Goal: Register for event/course

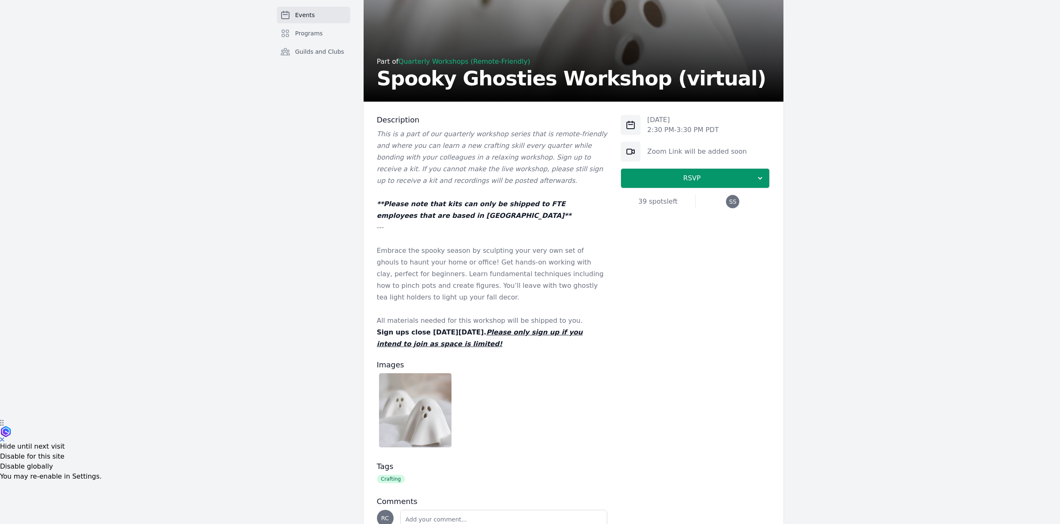
scroll to position [125, 0]
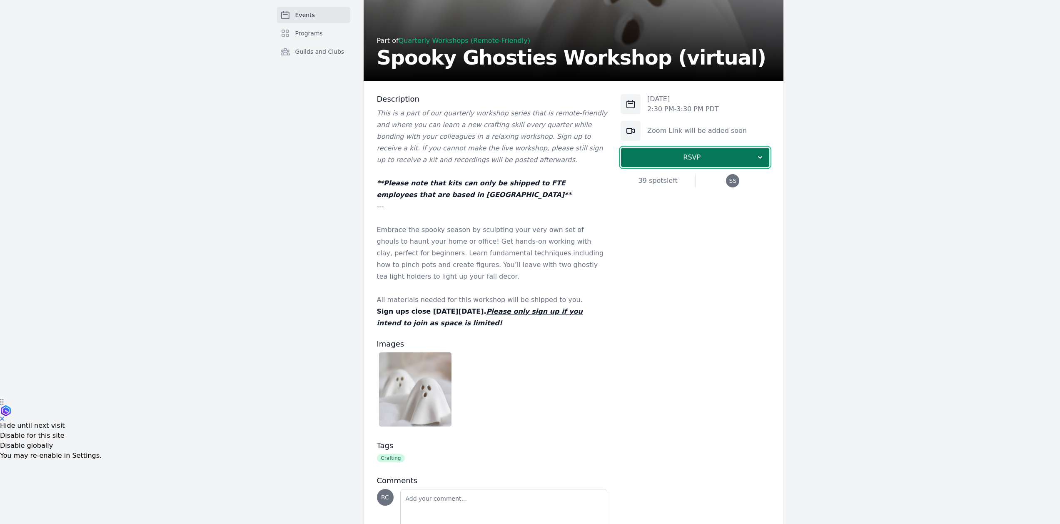
click at [739, 153] on span "RSVP" at bounding box center [692, 157] width 128 height 10
click at [731, 173] on link "I'm going" at bounding box center [695, 179] width 149 height 15
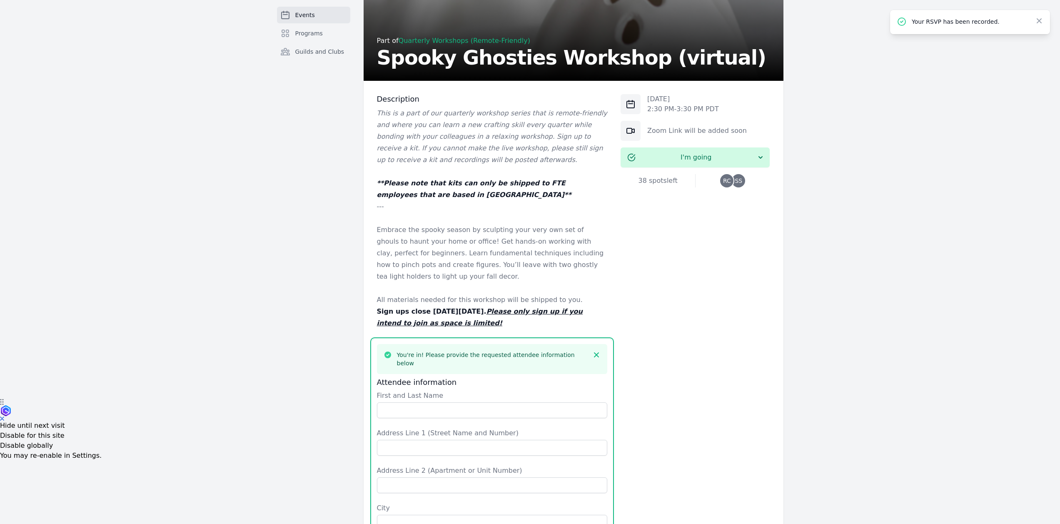
scroll to position [452, 0]
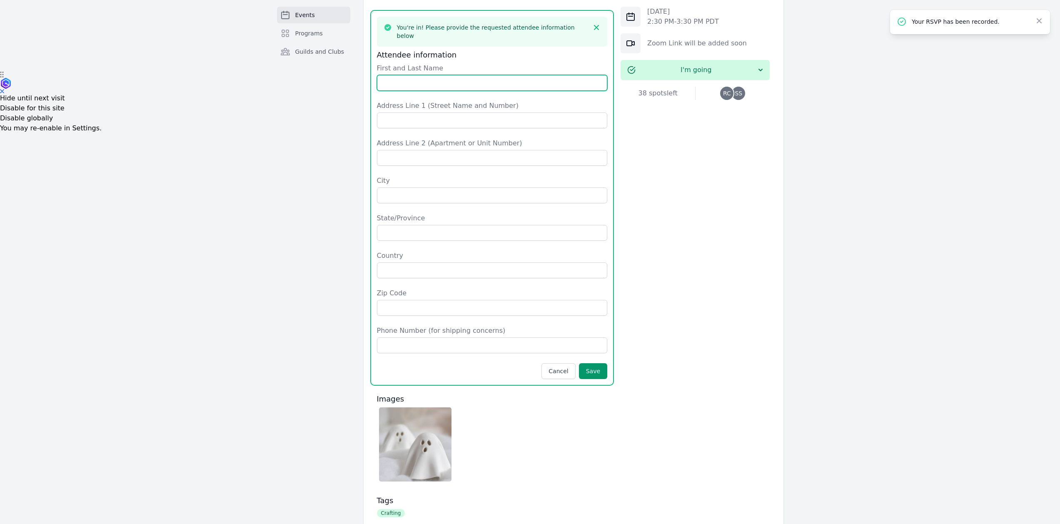
click at [469, 75] on input "First and Last Name" at bounding box center [492, 83] width 231 height 16
type input "[PERSON_NAME]"
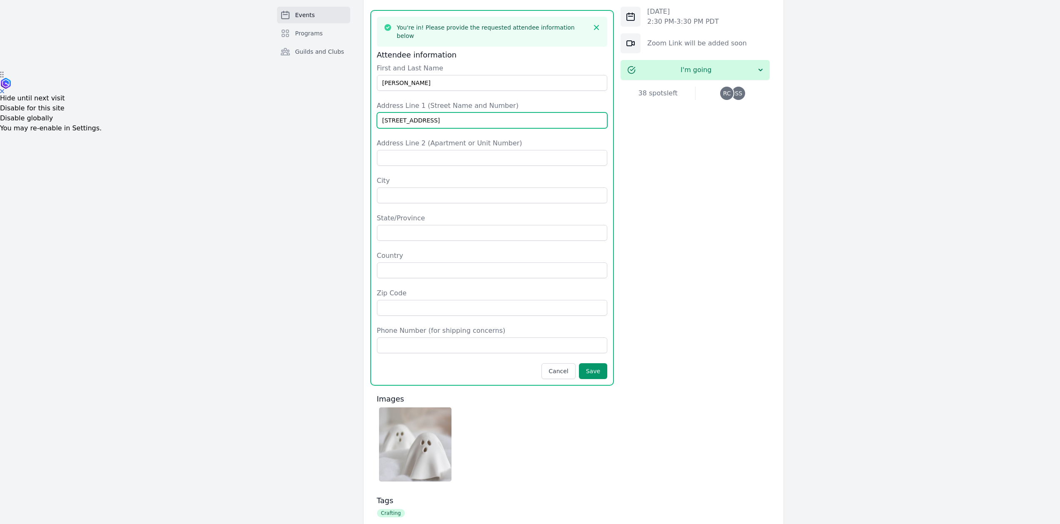
type input "[STREET_ADDRESS]"
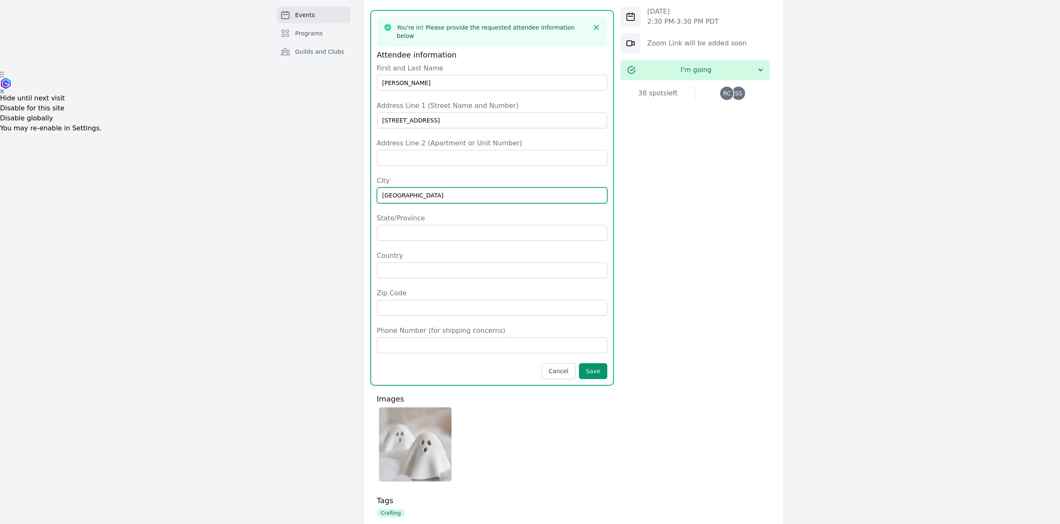
type input "[GEOGRAPHIC_DATA]"
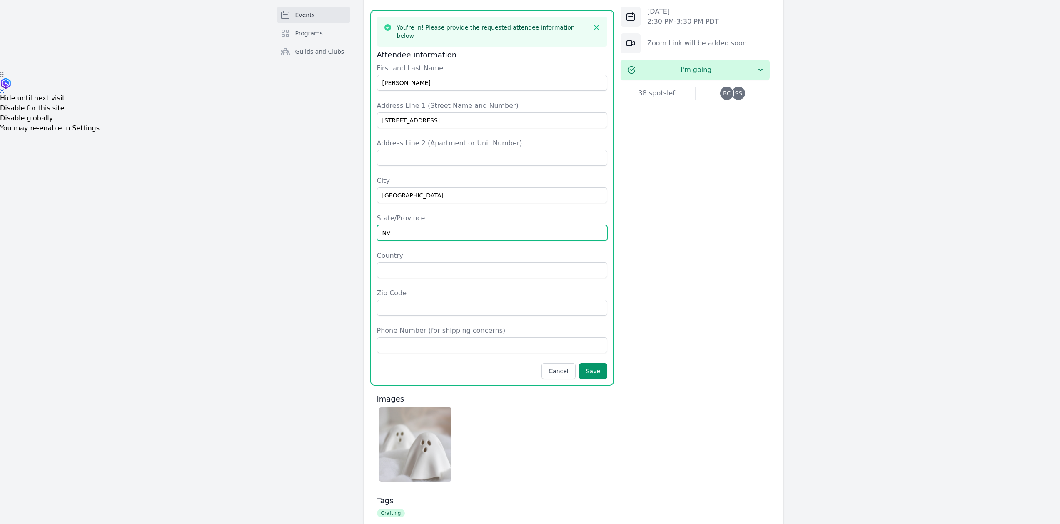
type input "NV"
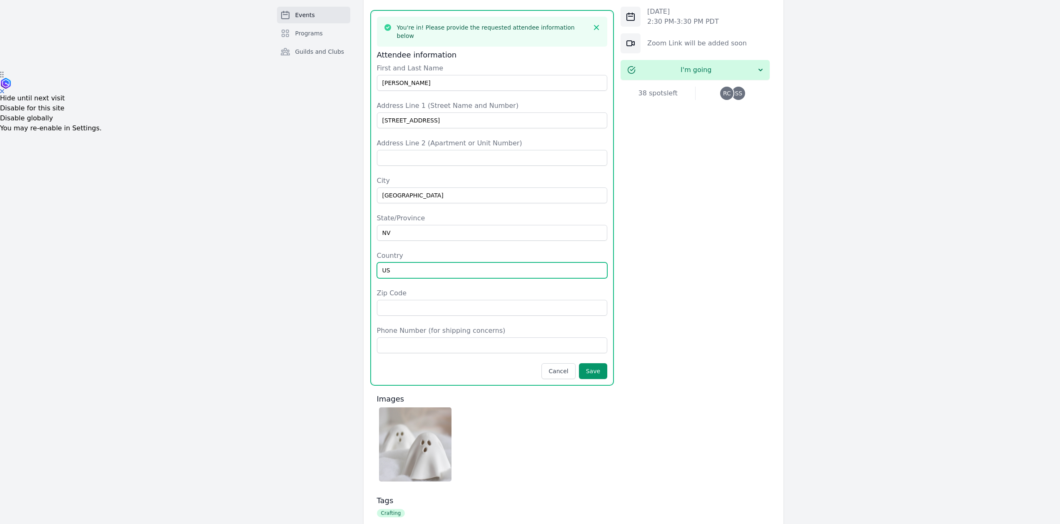
type input "US"
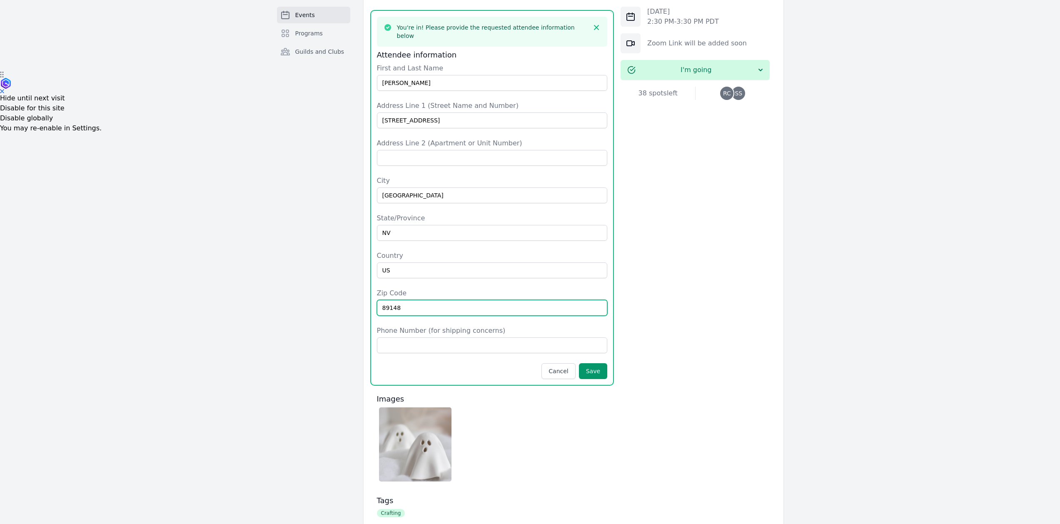
type input "89148"
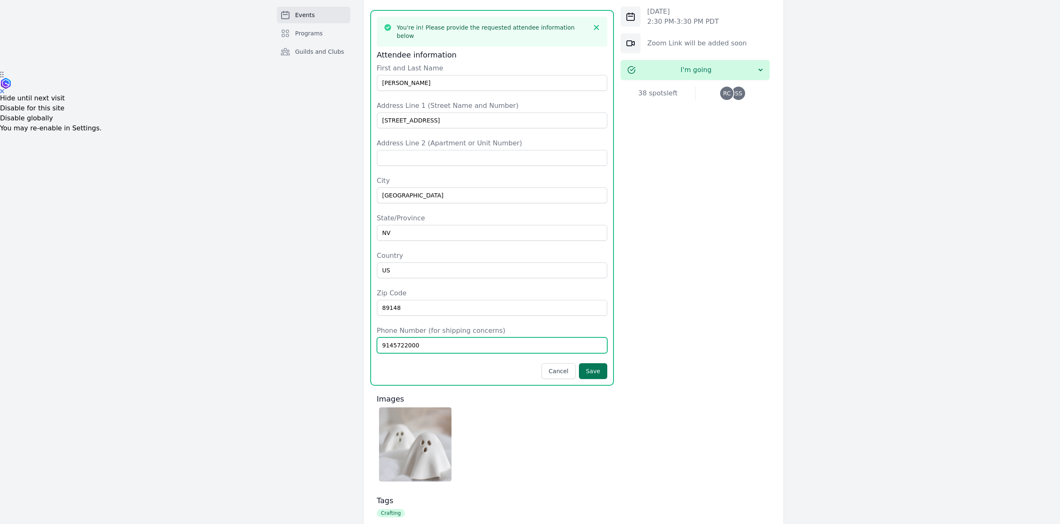
type input "9145722000"
click at [592, 363] on button "Save" at bounding box center [593, 371] width 28 height 16
